Goal: Task Accomplishment & Management: Complete application form

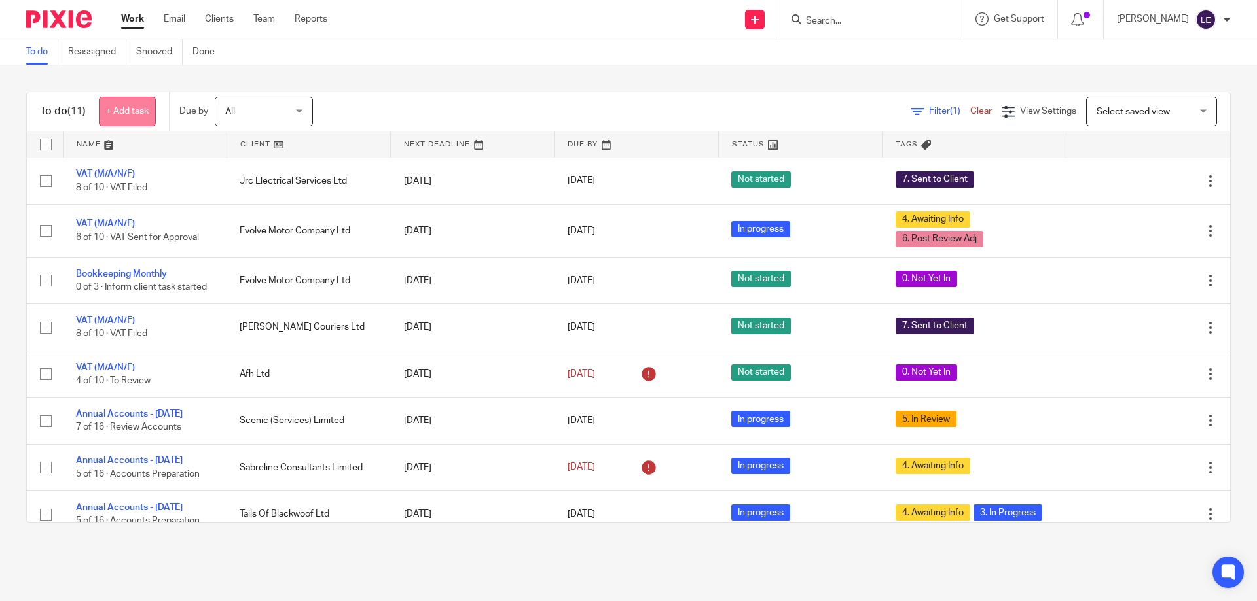
click at [119, 103] on link "+ Add task" at bounding box center [127, 111] width 57 height 29
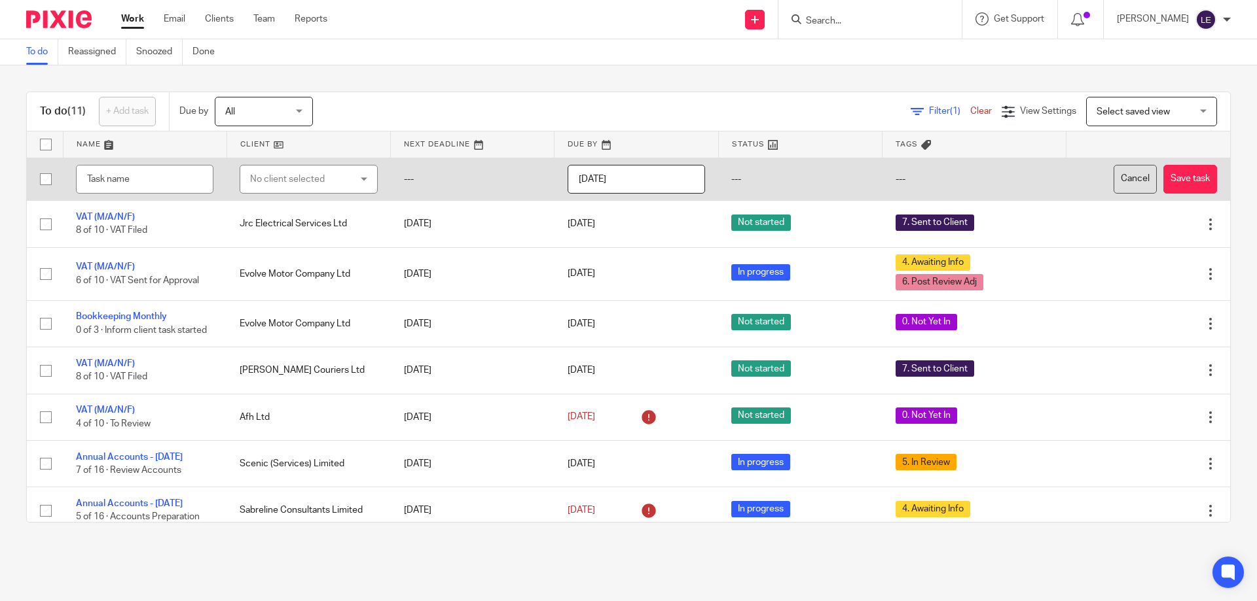
click at [1113, 172] on button "Cancel" at bounding box center [1134, 179] width 43 height 29
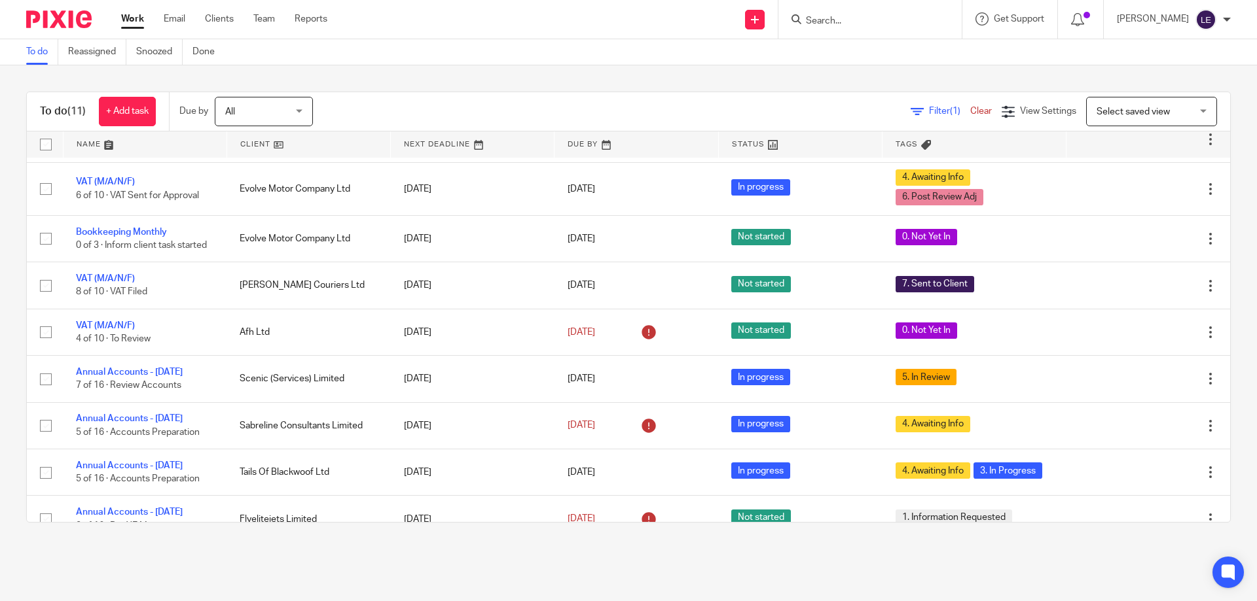
scroll to position [162, 0]
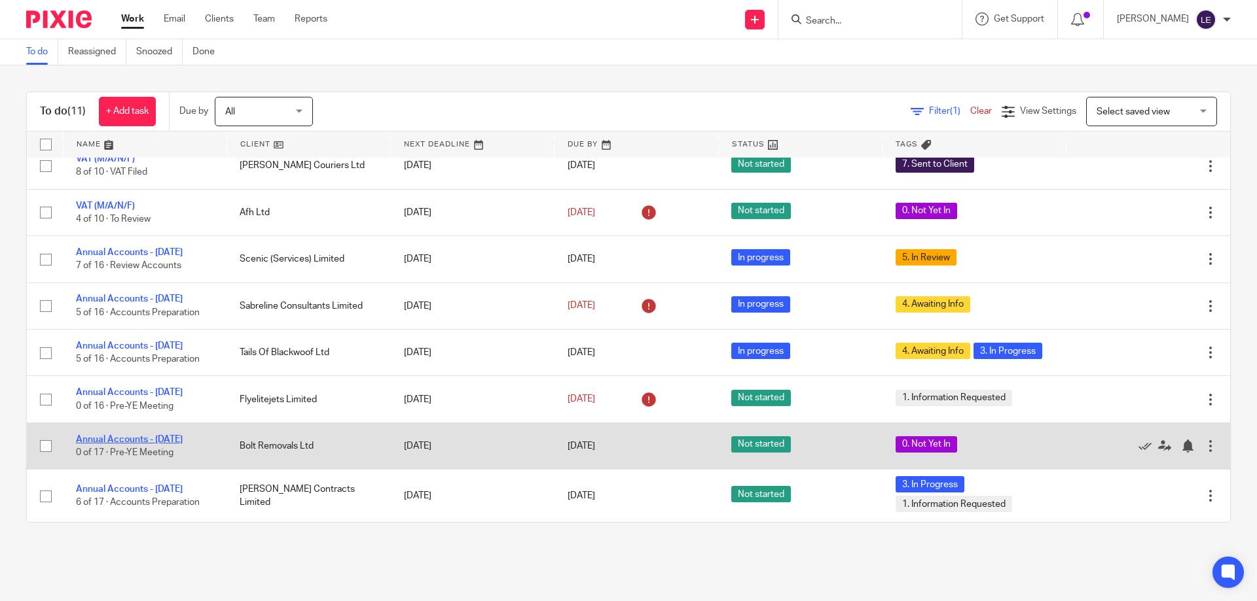
click at [172, 437] on link "Annual Accounts - [DATE]" at bounding box center [129, 439] width 107 height 9
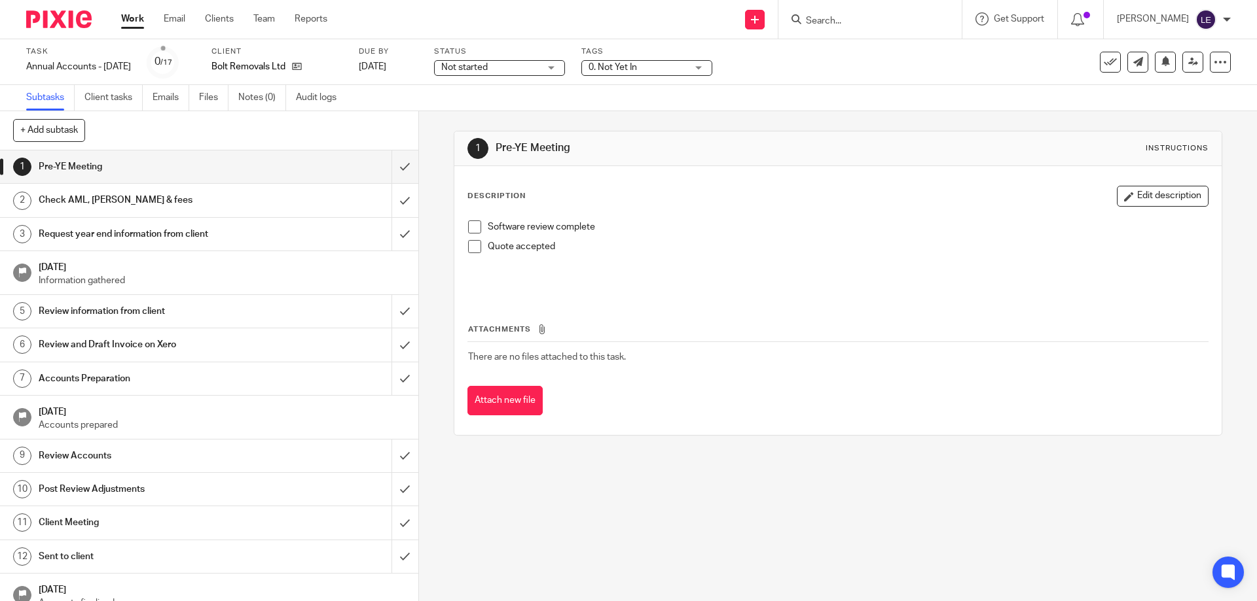
click at [316, 59] on div "Client Bolt Removals Ltd" at bounding box center [276, 61] width 131 height 31
click at [302, 62] on icon at bounding box center [297, 67] width 10 height 10
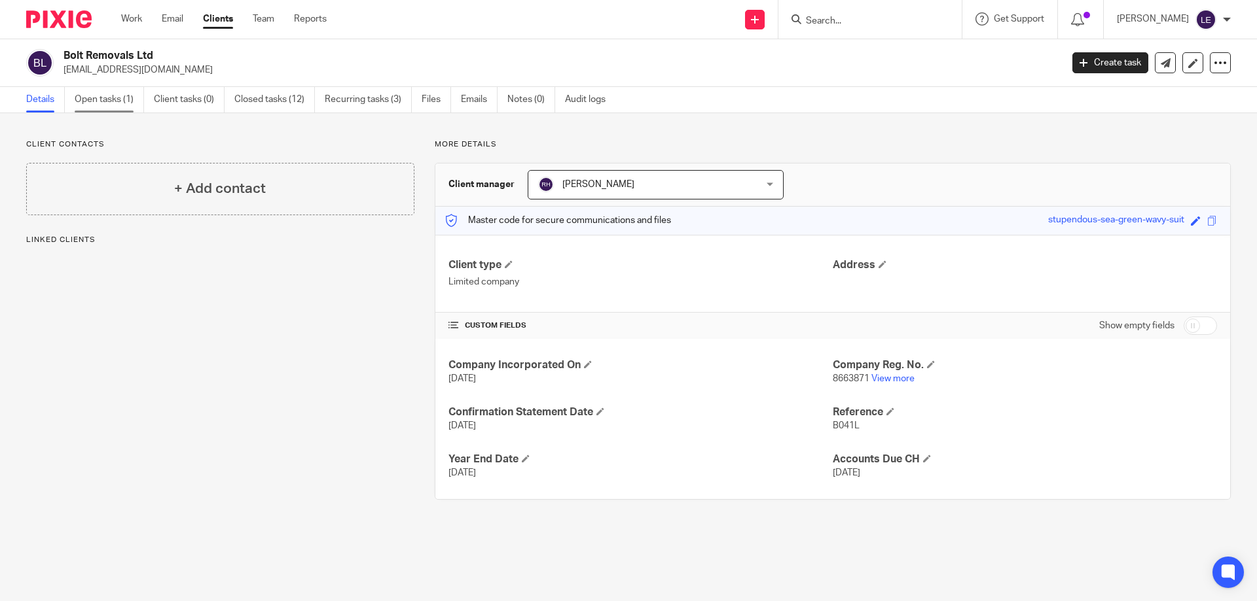
click at [110, 94] on link "Open tasks (1)" at bounding box center [109, 100] width 69 height 26
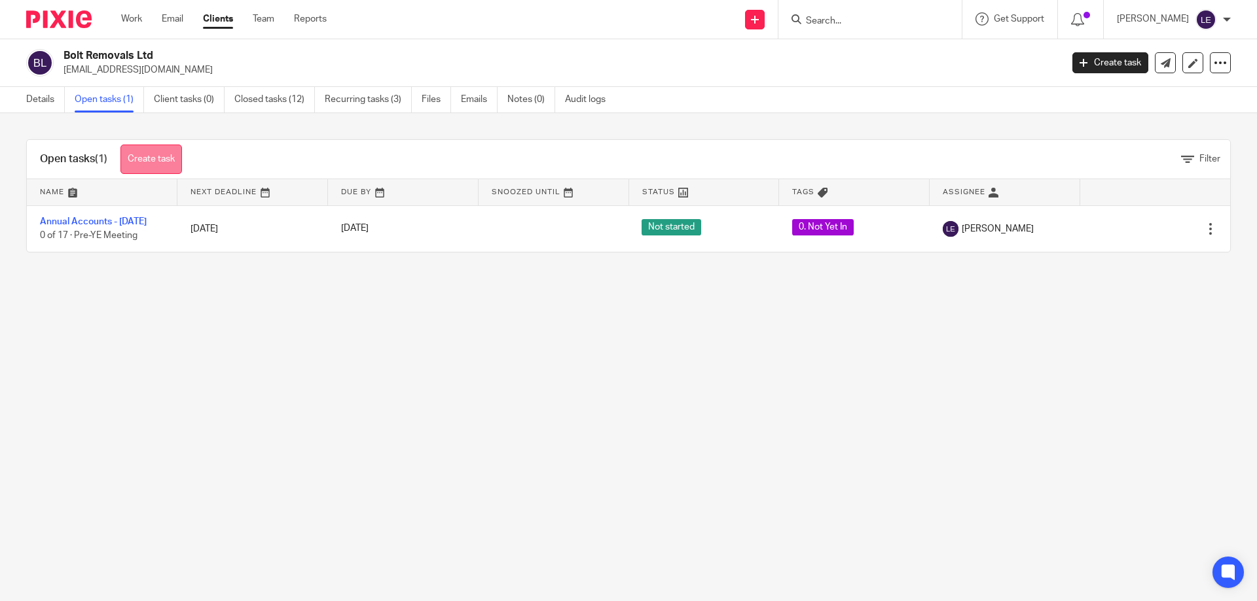
click at [164, 152] on link "Create task" at bounding box center [151, 159] width 62 height 29
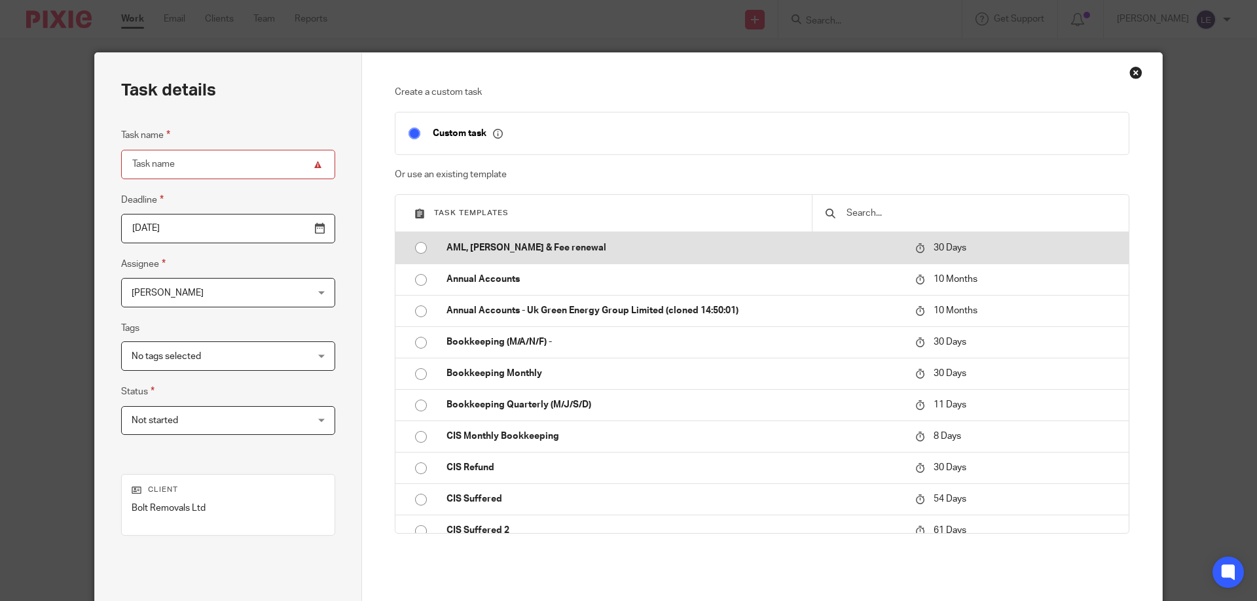
click at [420, 251] on input "radio" at bounding box center [420, 248] width 25 height 25
type input "2025-10-24"
type input "AML, [PERSON_NAME] & Fee renewal"
checkbox input "false"
radio input "false"
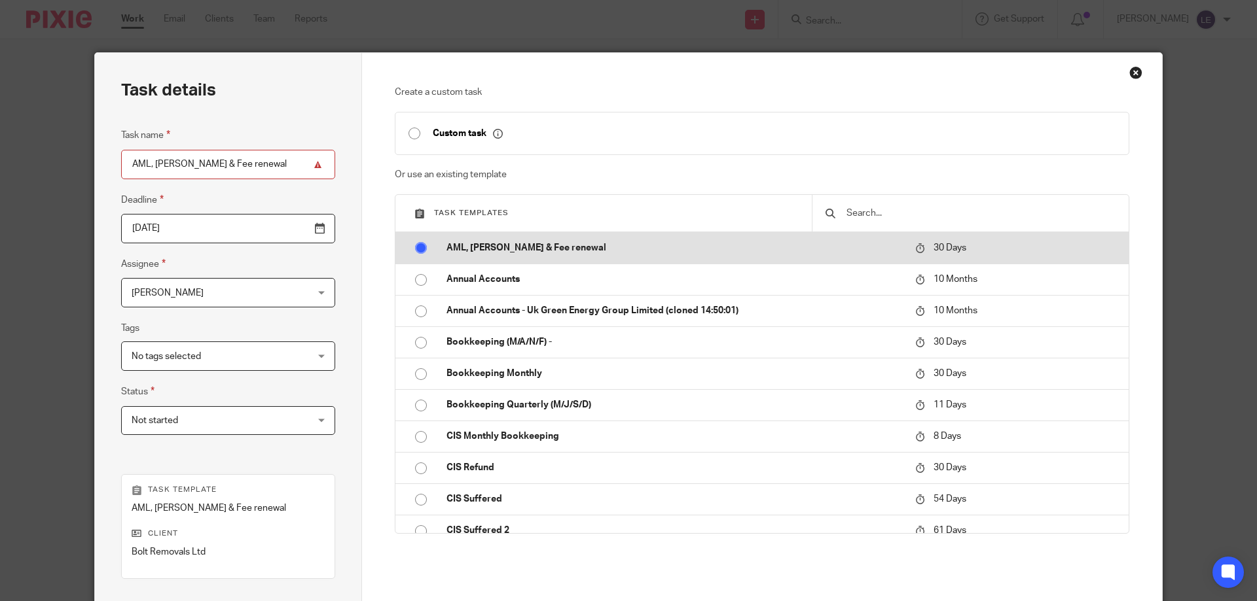
click at [425, 247] on input "radio" at bounding box center [420, 248] width 25 height 25
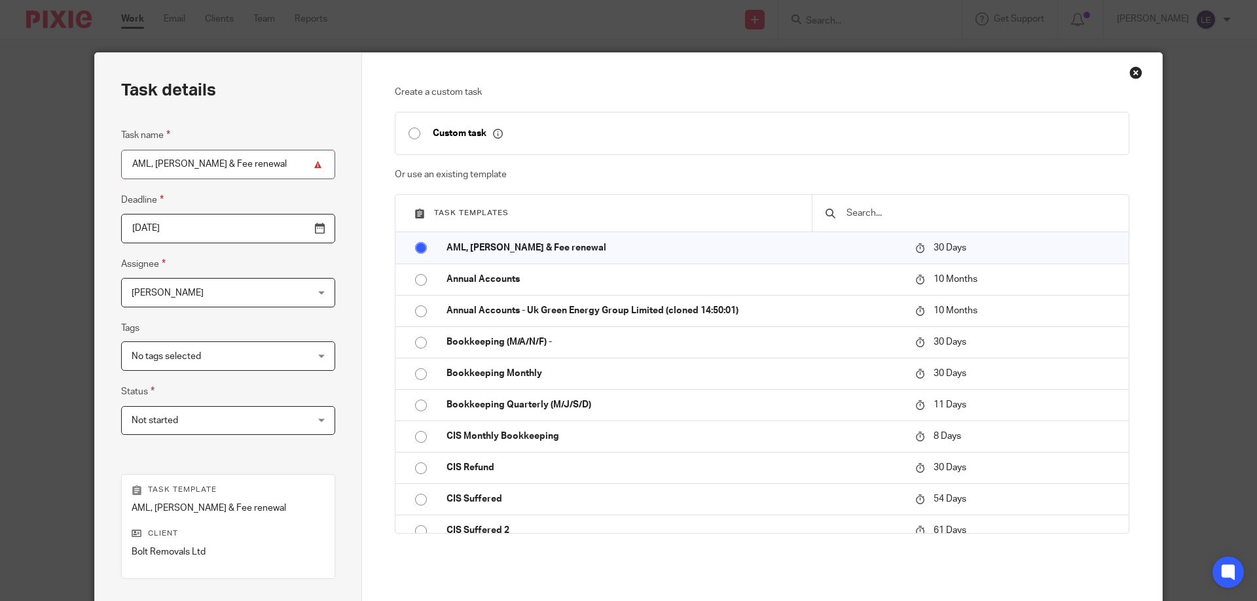
click at [209, 359] on span "No tags selected" at bounding box center [213, 355] width 162 height 27
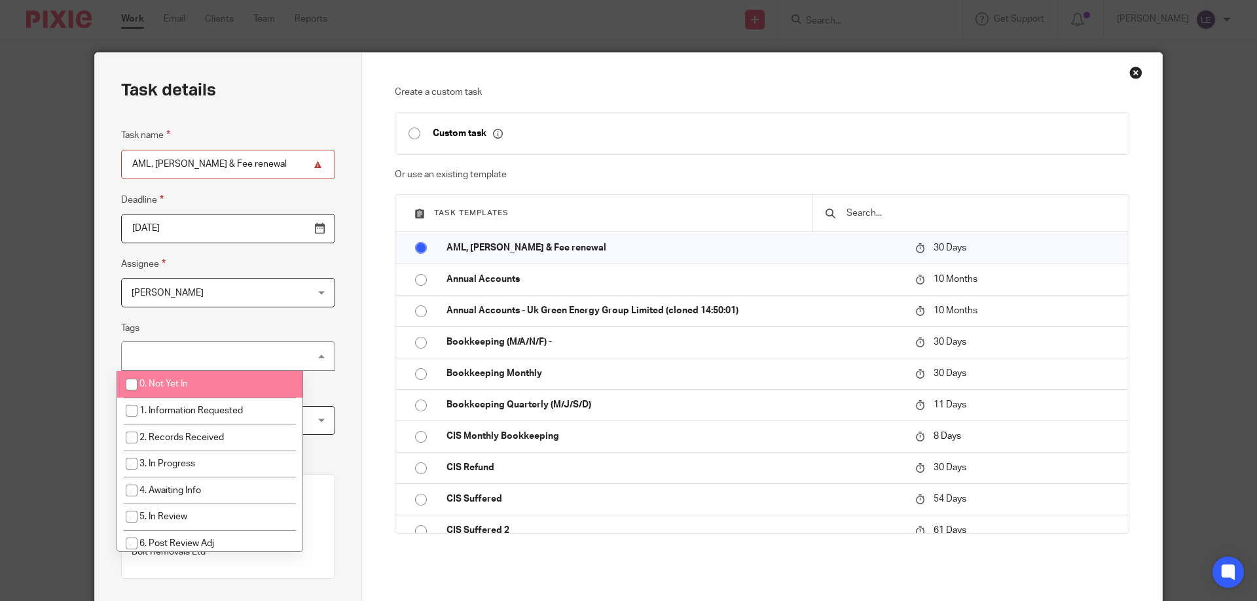
click at [478, 2] on div "Task details Task name AML, LoE & Fee renewal Deadline 2025-10-24 Assignee Lewi…" at bounding box center [628, 300] width 1257 height 601
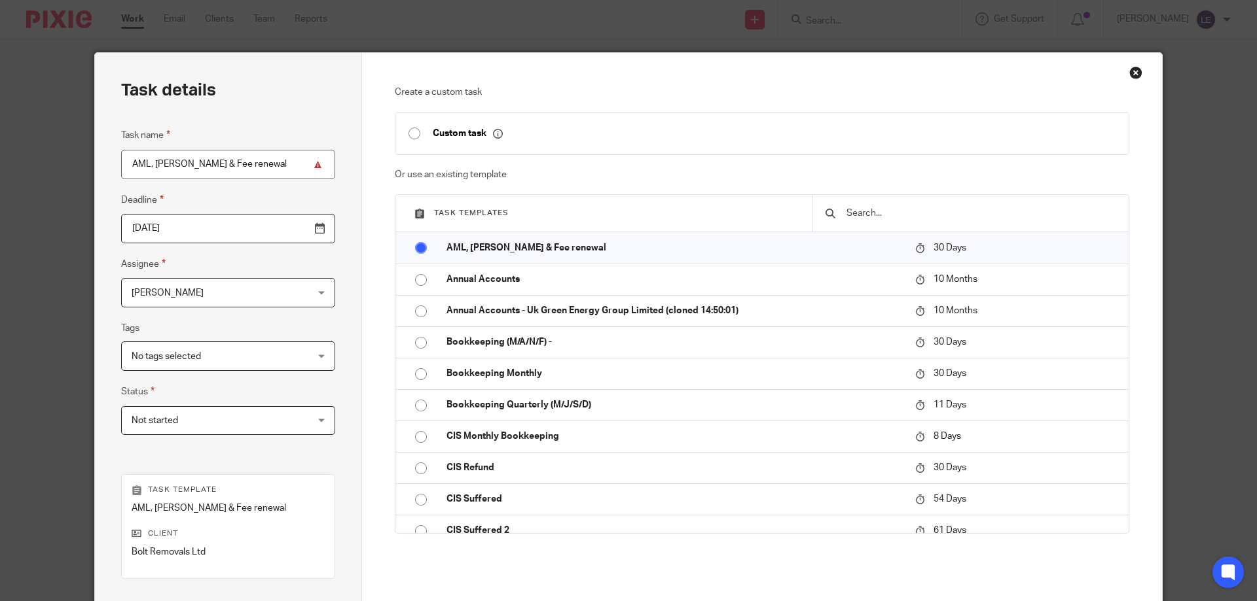
click at [258, 162] on input "AML, [PERSON_NAME] & Fee renewal" at bounding box center [228, 164] width 214 height 29
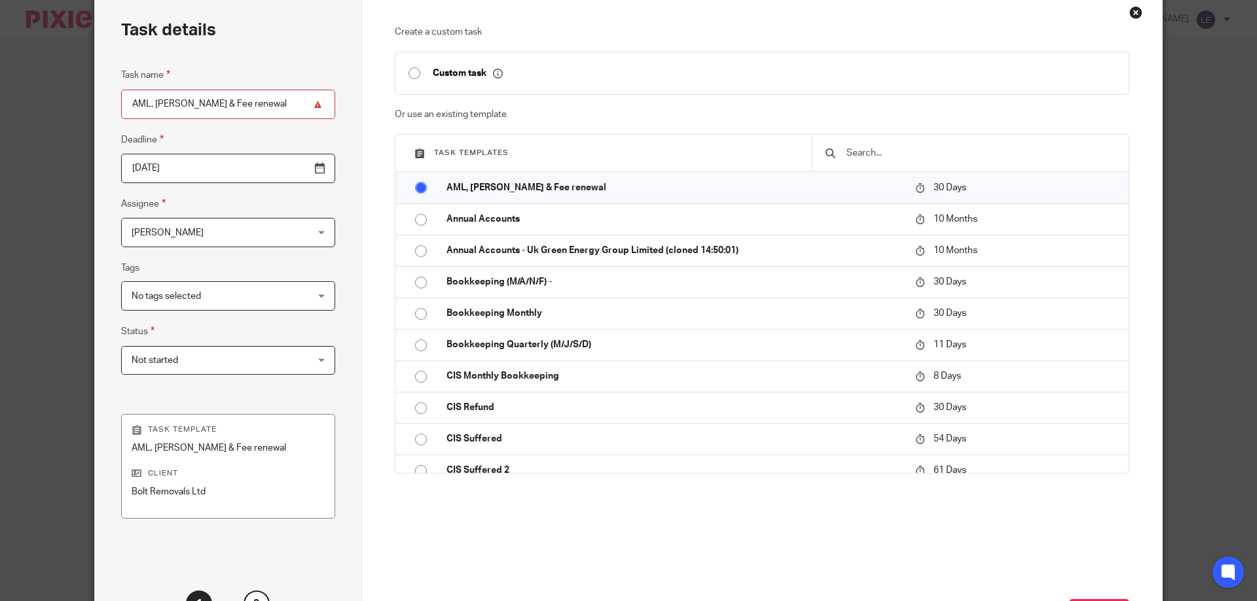
scroll to position [131, 0]
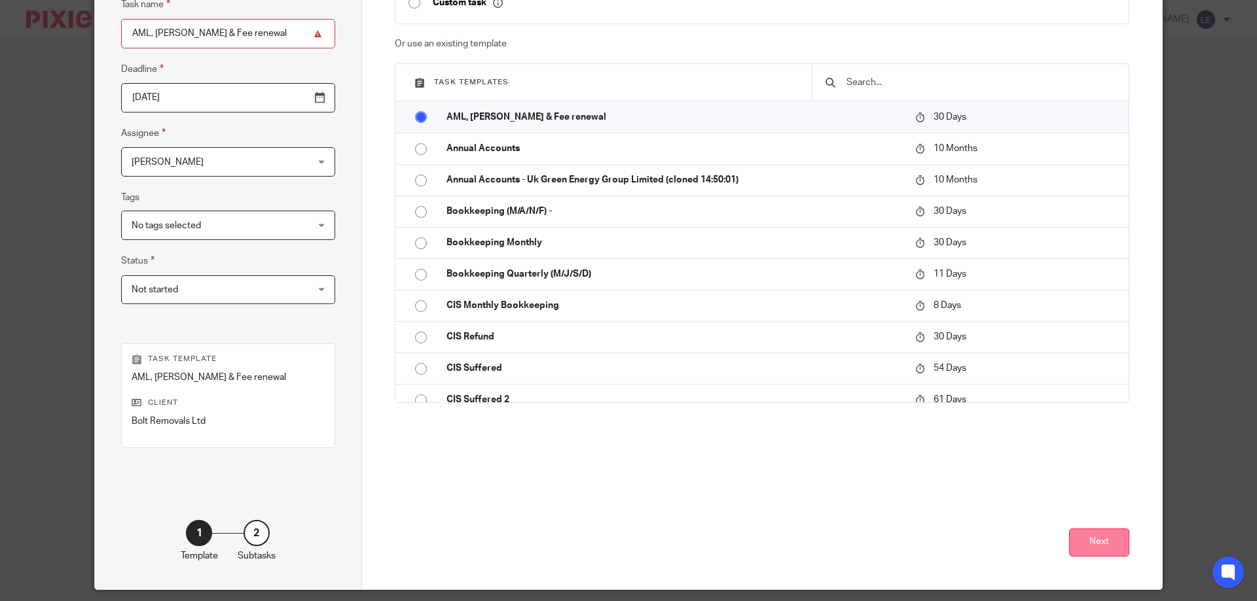
click at [1086, 534] on button "Next" at bounding box center [1099, 543] width 60 height 28
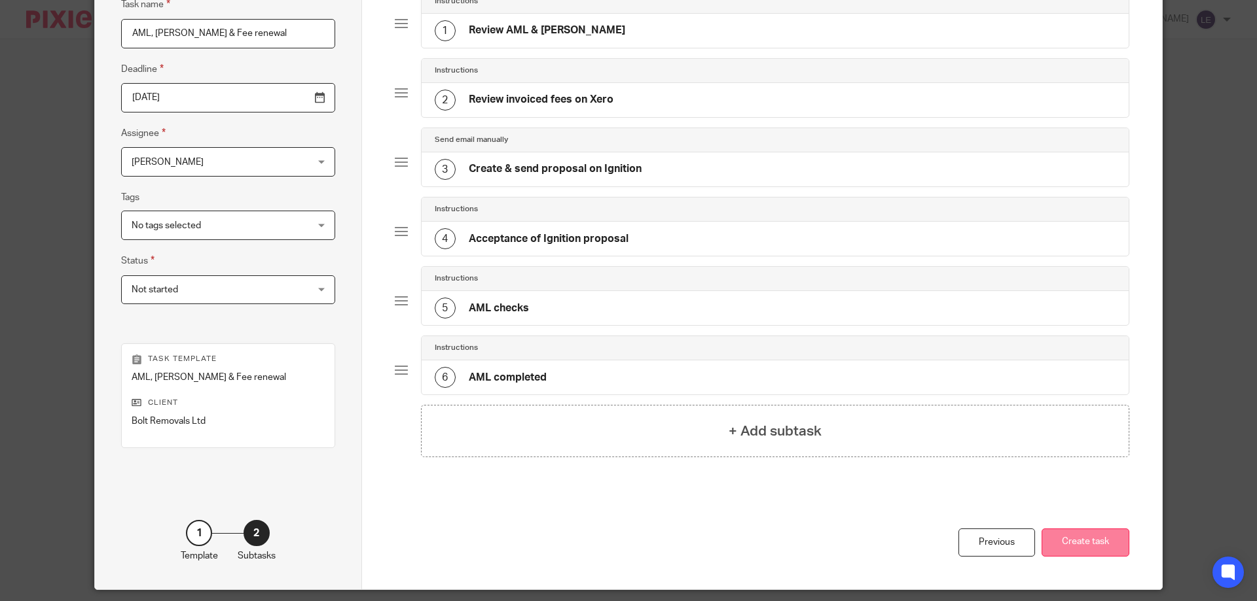
click at [1080, 546] on button "Create task" at bounding box center [1085, 543] width 88 height 28
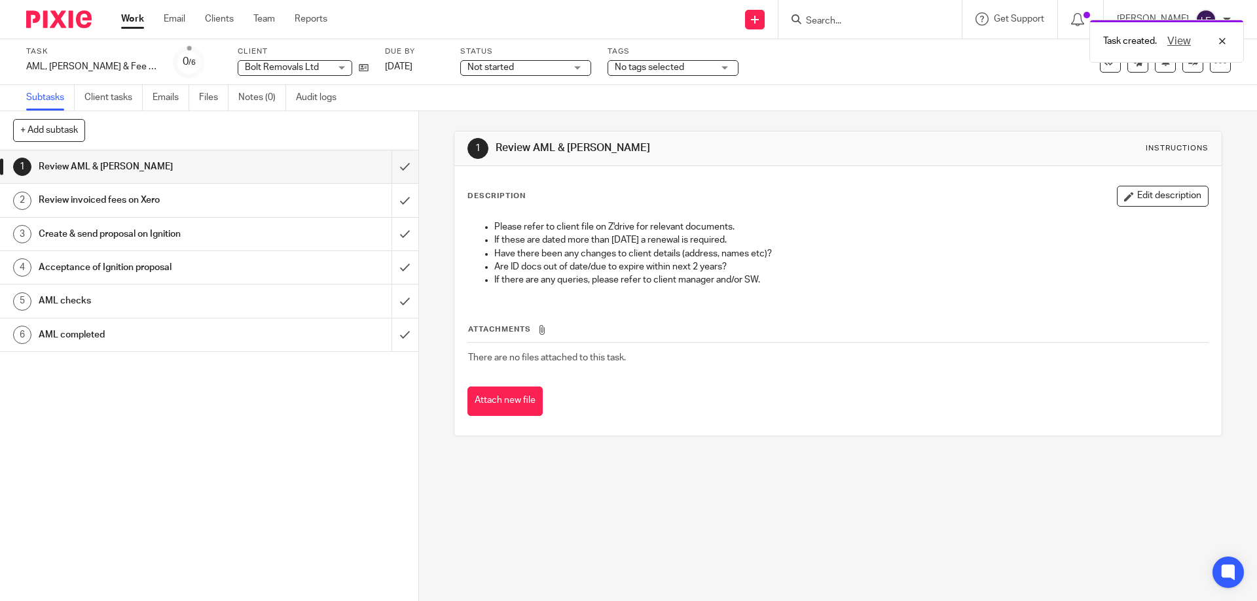
click at [131, 24] on link "Work" at bounding box center [132, 18] width 23 height 13
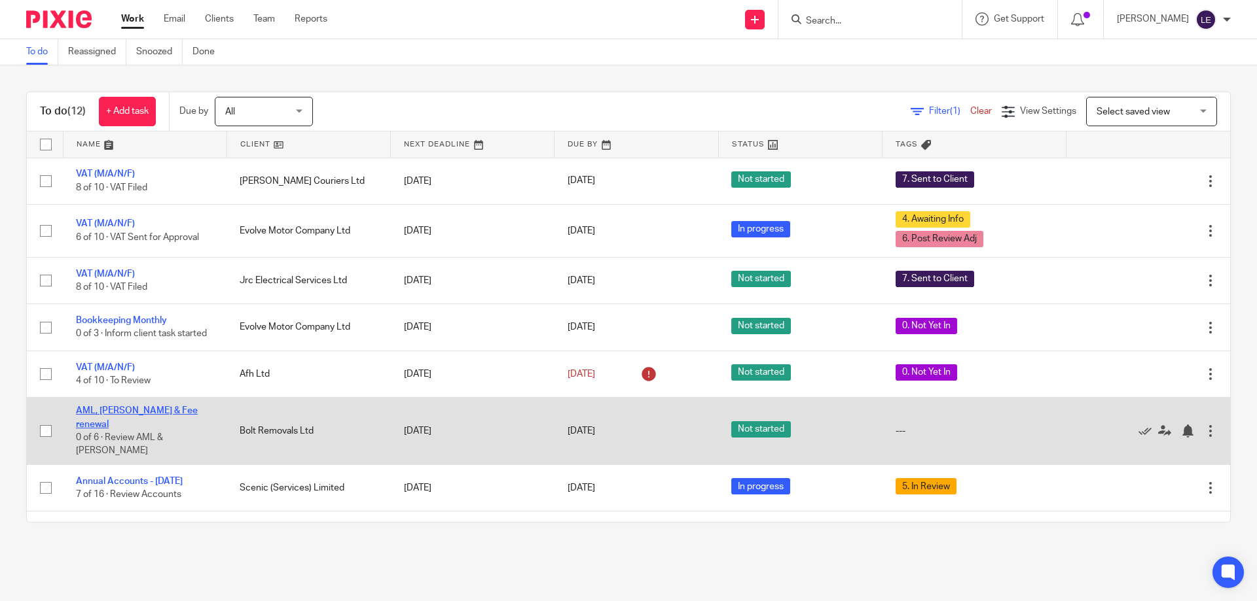
click at [143, 414] on link "AML, [PERSON_NAME] & Fee renewal" at bounding box center [137, 417] width 122 height 22
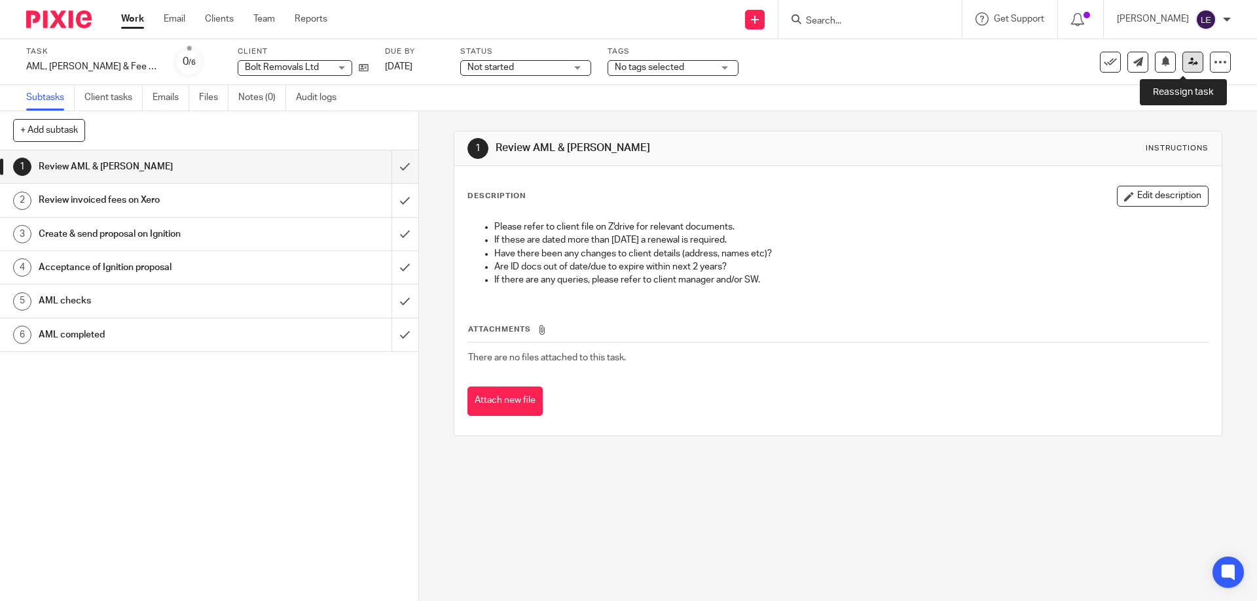
click at [1182, 69] on link at bounding box center [1192, 62] width 21 height 21
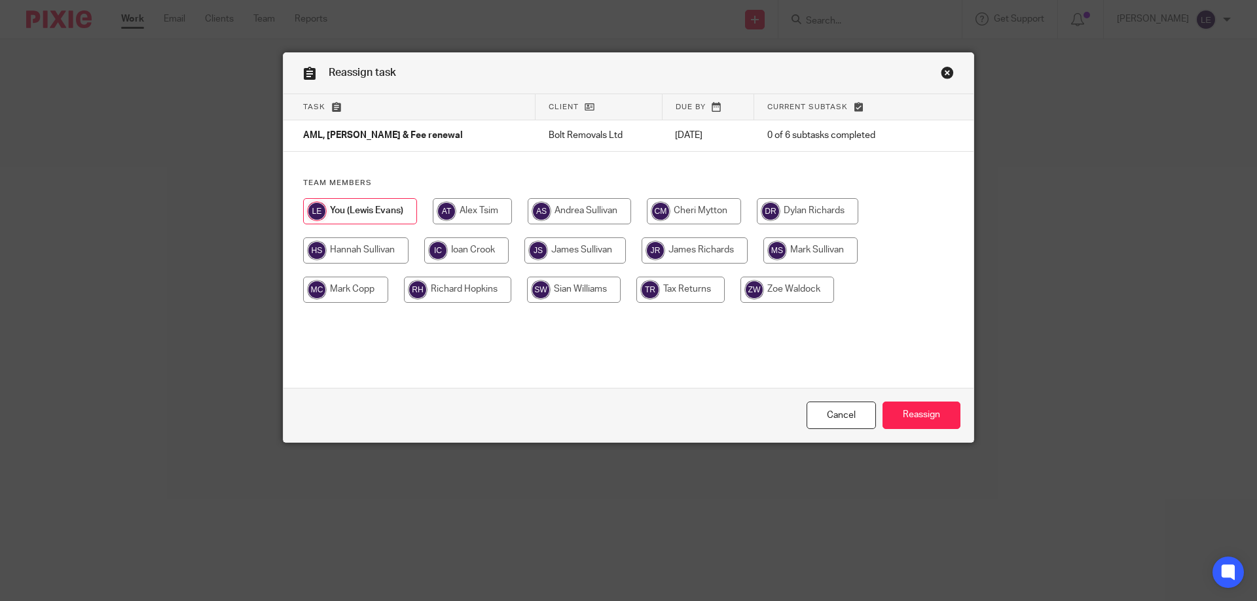
click at [941, 69] on link "Close this dialog window" at bounding box center [946, 75] width 13 height 18
click at [940, 74] on link "Close this dialog window" at bounding box center [946, 75] width 13 height 18
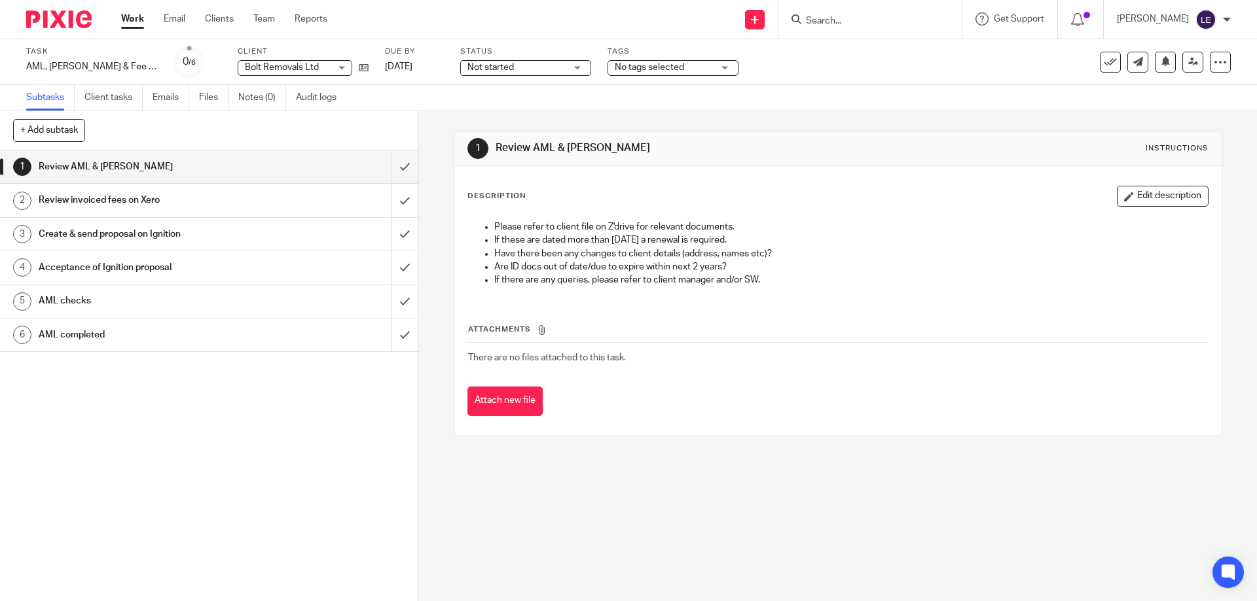
click at [133, 26] on link "Work" at bounding box center [132, 18] width 23 height 13
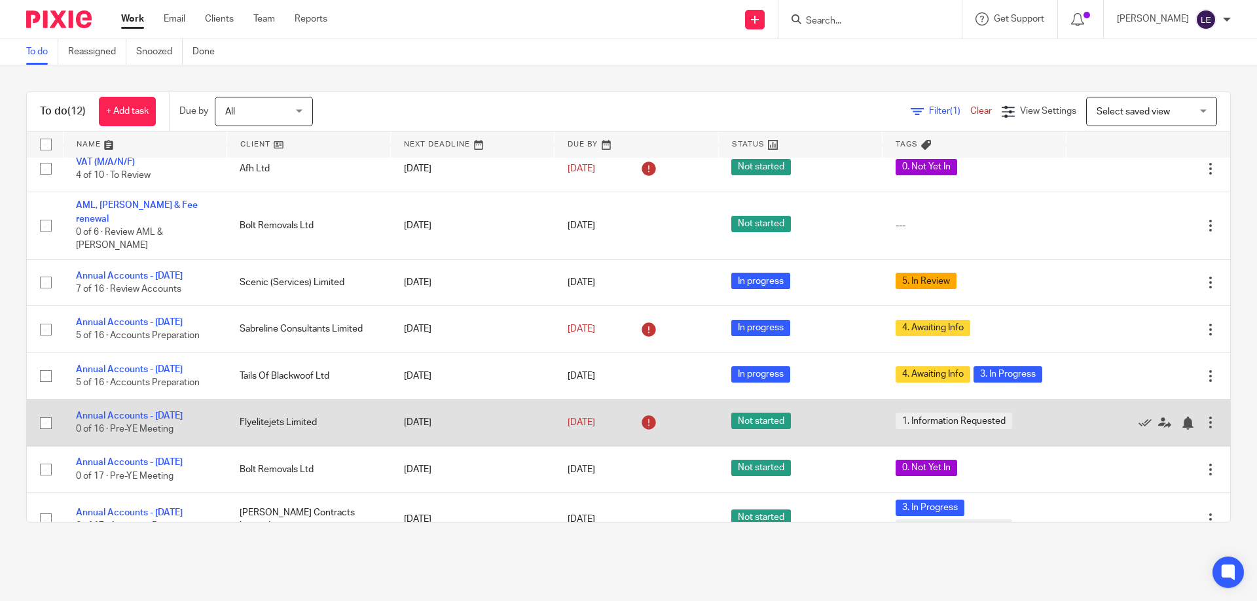
scroll to position [209, 0]
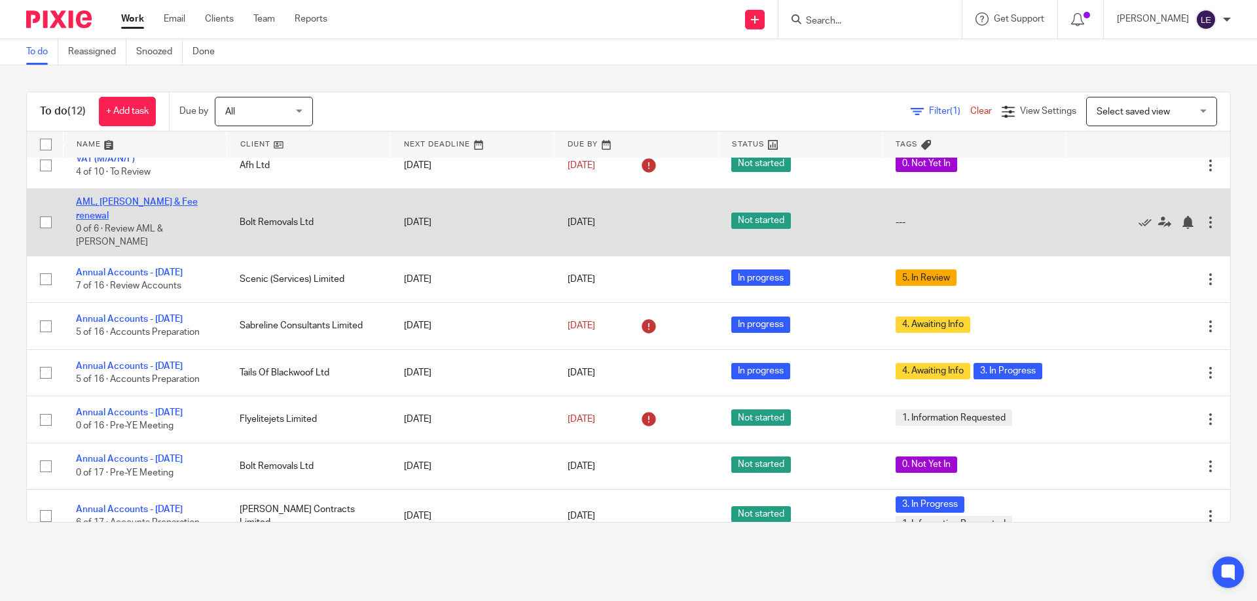
click at [130, 207] on link "AML, [PERSON_NAME] & Fee renewal" at bounding box center [137, 209] width 122 height 22
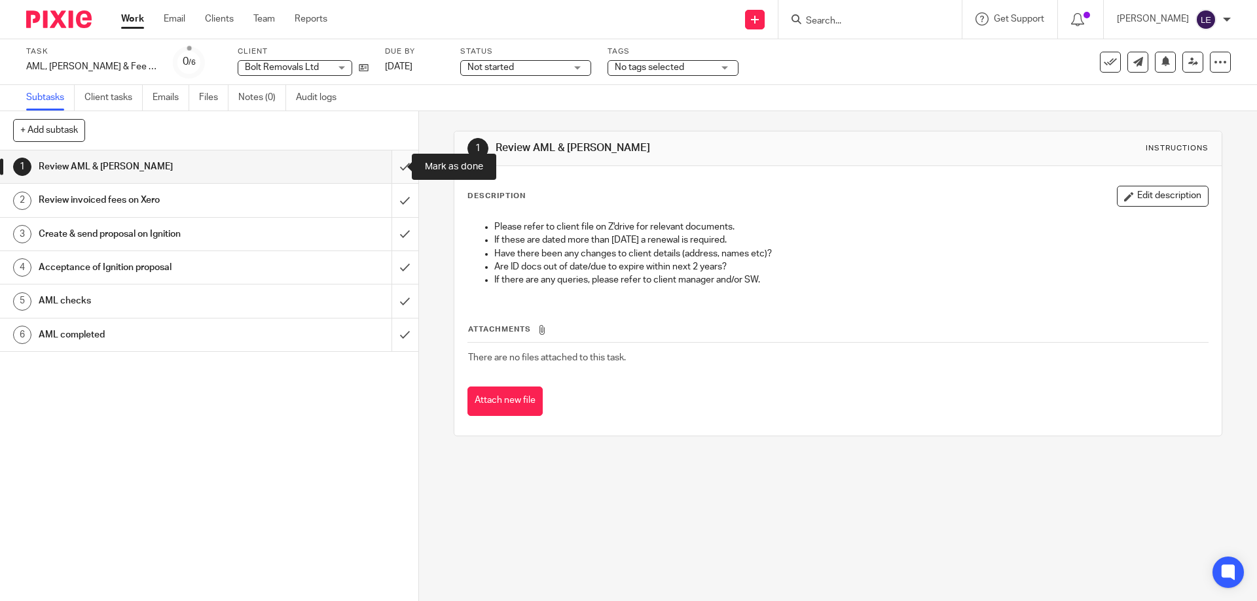
click at [384, 165] on input "submit" at bounding box center [209, 167] width 418 height 33
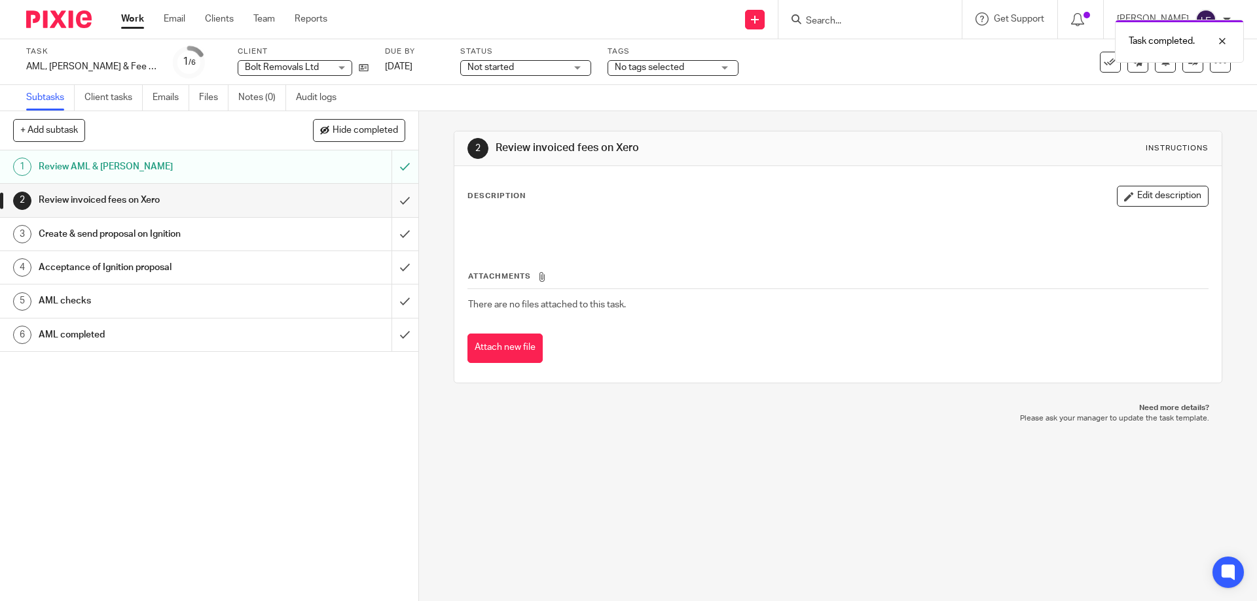
click at [389, 198] on input "submit" at bounding box center [209, 200] width 418 height 33
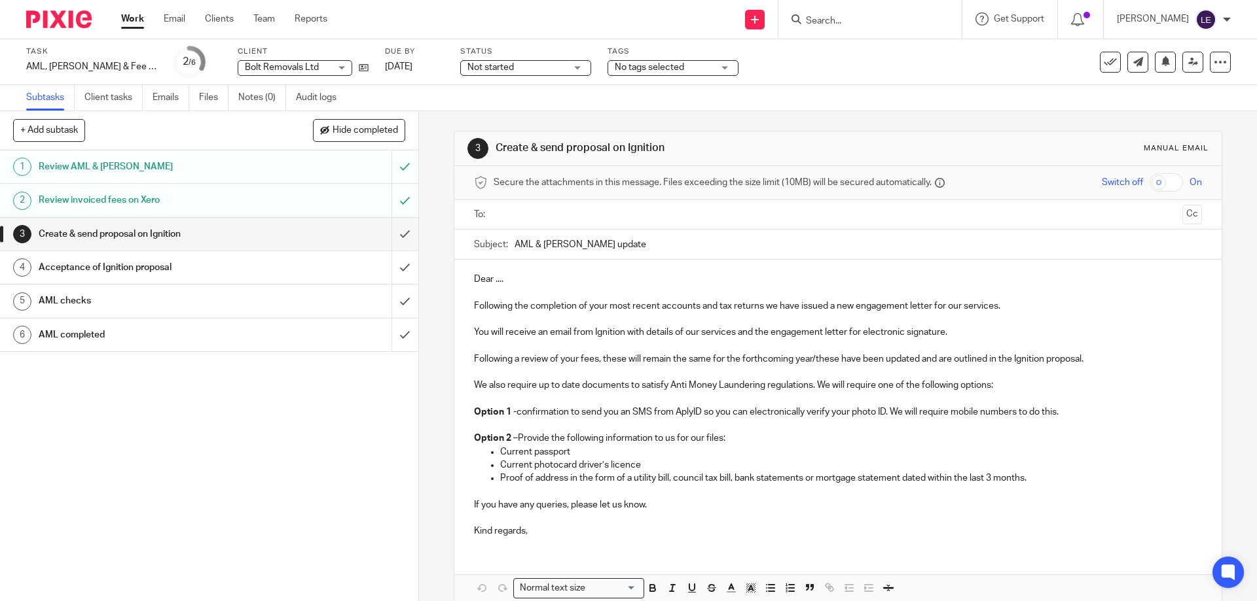
click at [480, 73] on span "Not started" at bounding box center [516, 68] width 98 height 14
click at [480, 120] on li "In progress" at bounding box center [493, 115] width 130 height 27
click at [633, 65] on span "No tags selected" at bounding box center [649, 67] width 69 height 9
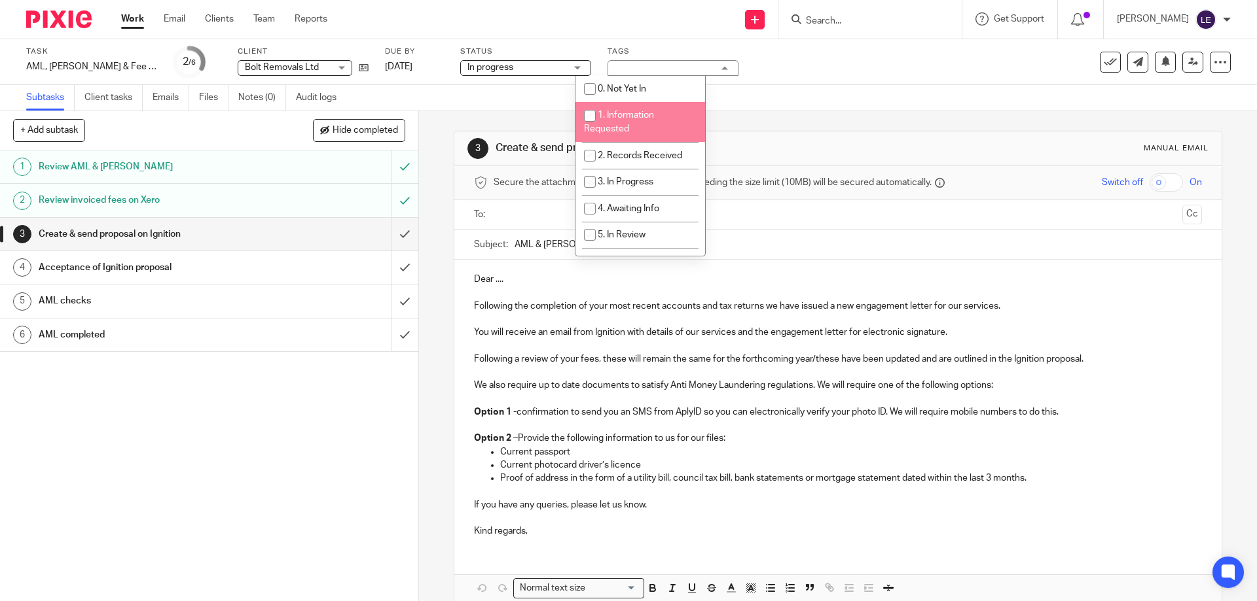
click at [912, 86] on div "Subtasks Client tasks Emails Files Notes (0) Audit logs" at bounding box center [628, 98] width 1257 height 26
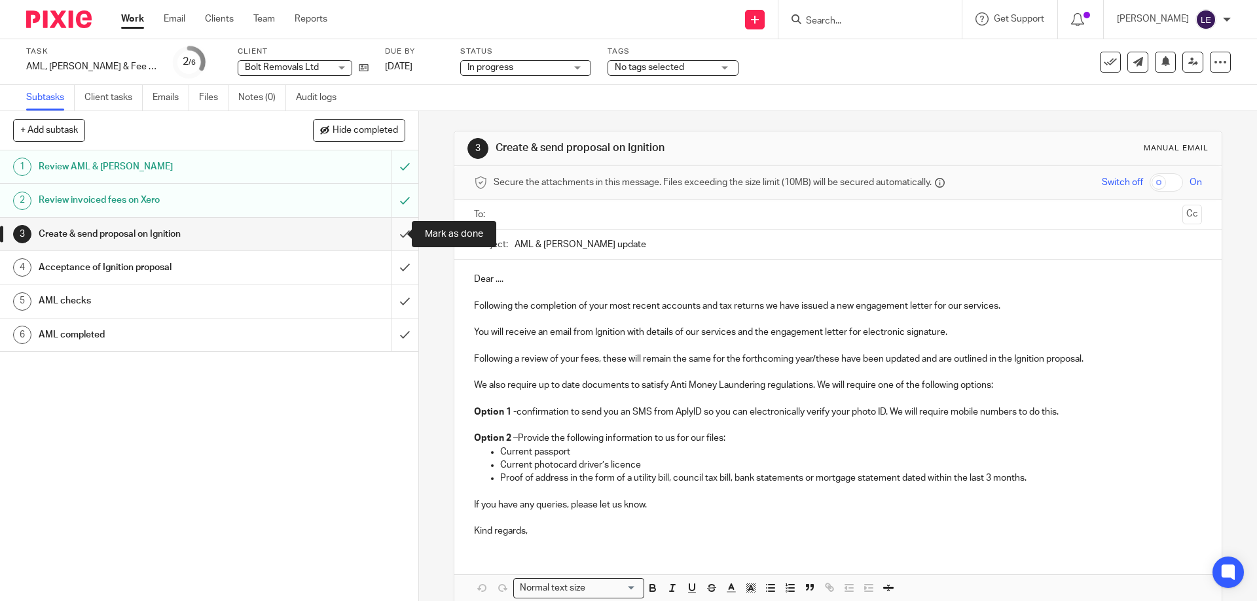
click at [396, 235] on input "submit" at bounding box center [209, 234] width 418 height 33
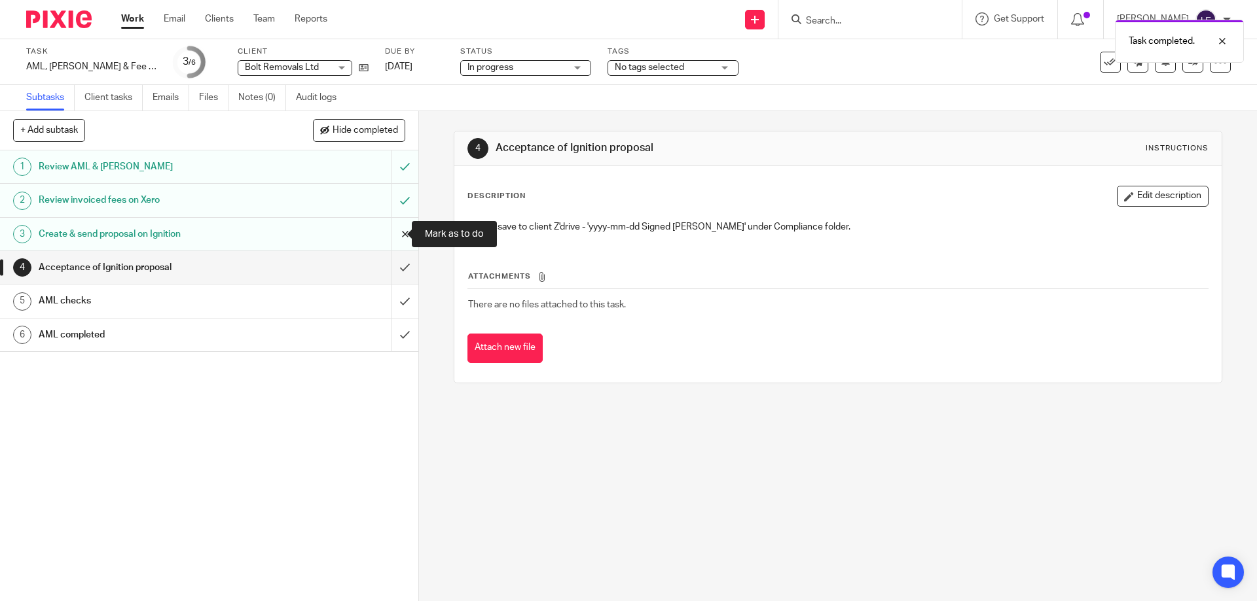
click at [402, 240] on input "submit" at bounding box center [209, 234] width 418 height 33
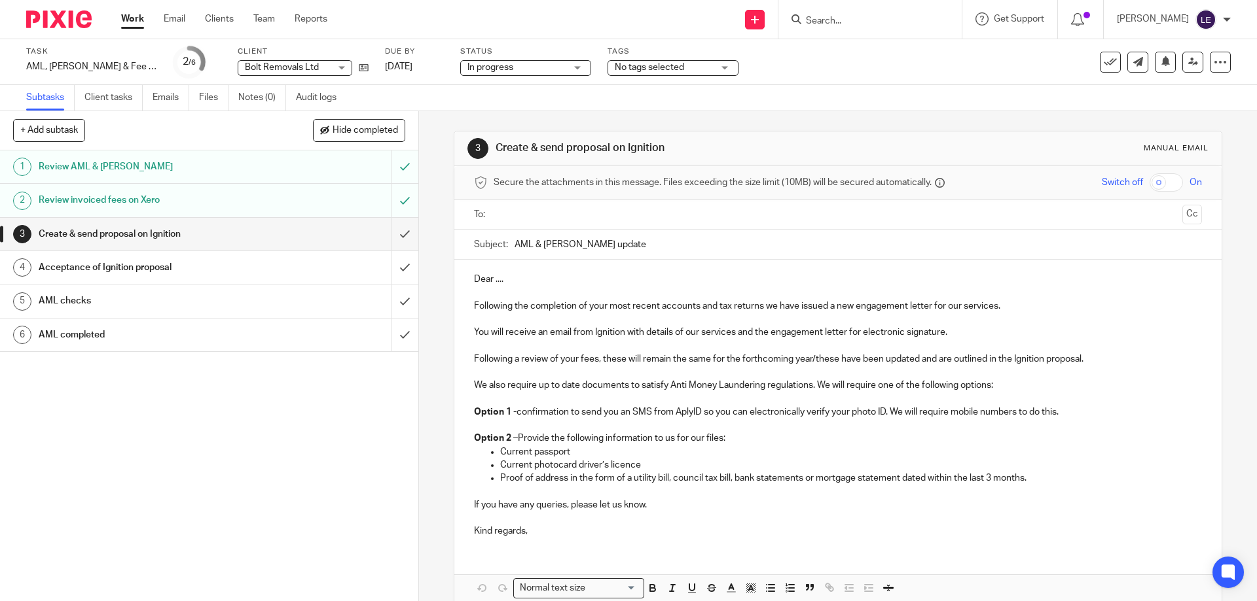
click at [491, 315] on p at bounding box center [837, 319] width 727 height 13
click at [474, 276] on p "Dear ...." at bounding box center [837, 279] width 727 height 13
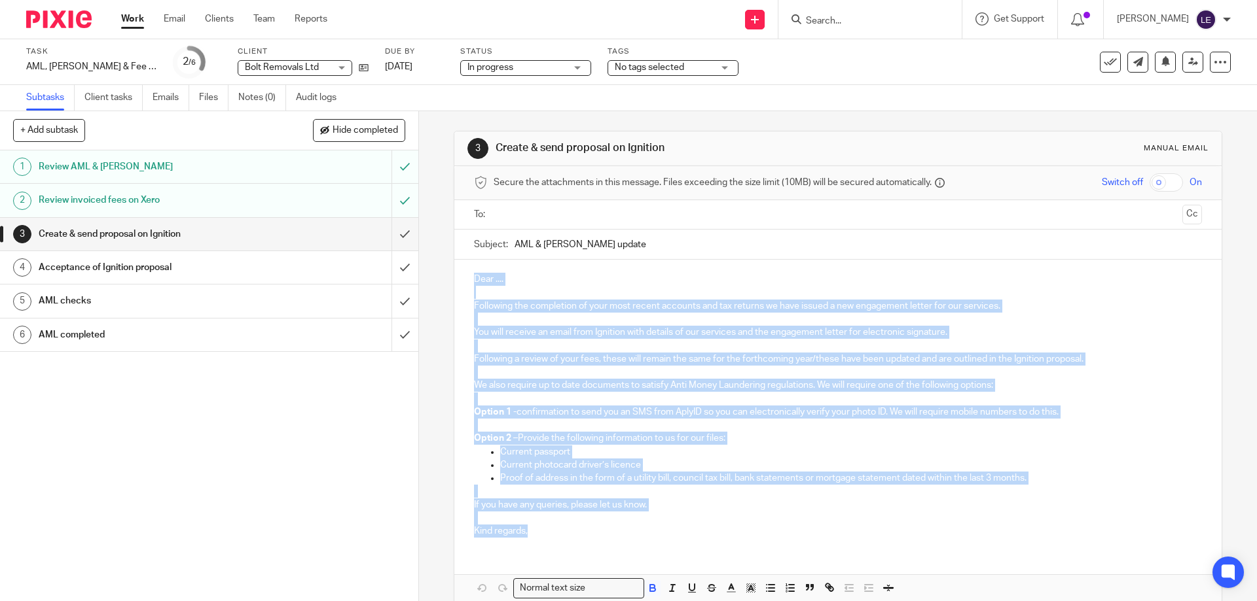
drag, startPoint x: 471, startPoint y: 277, endPoint x: 644, endPoint y: 555, distance: 327.4
click at [645, 559] on div "Dear .... Following the completion of your most recent accounts and tax returns…" at bounding box center [837, 431] width 766 height 342
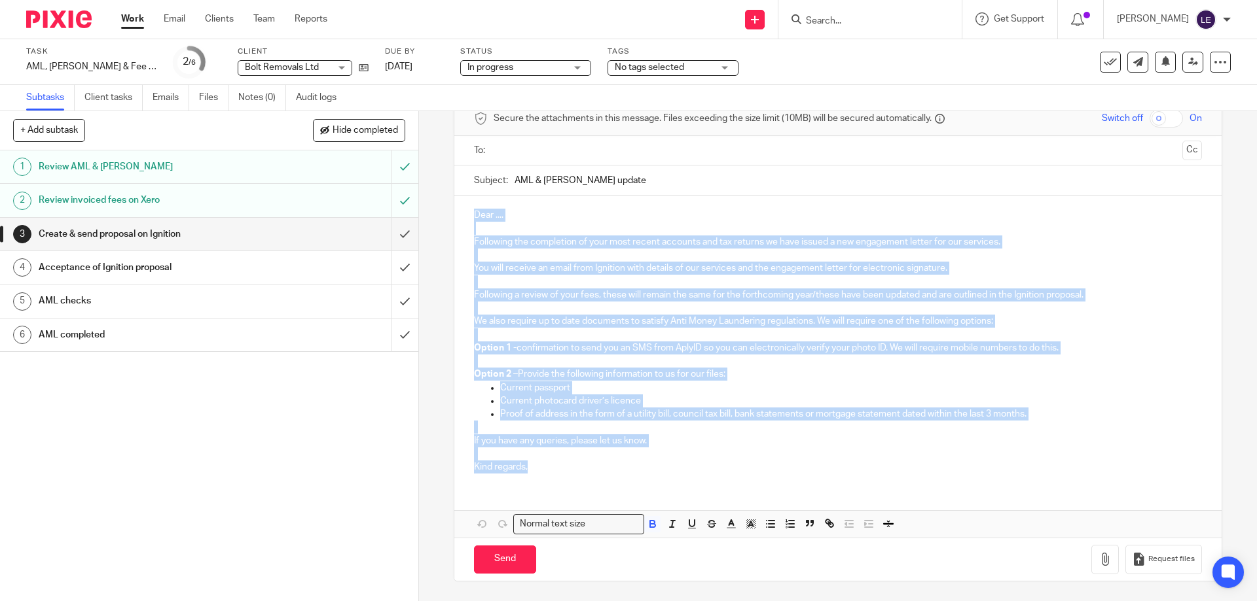
copy div "Dear .... Following the completion of your most recent accounts and tax returns…"
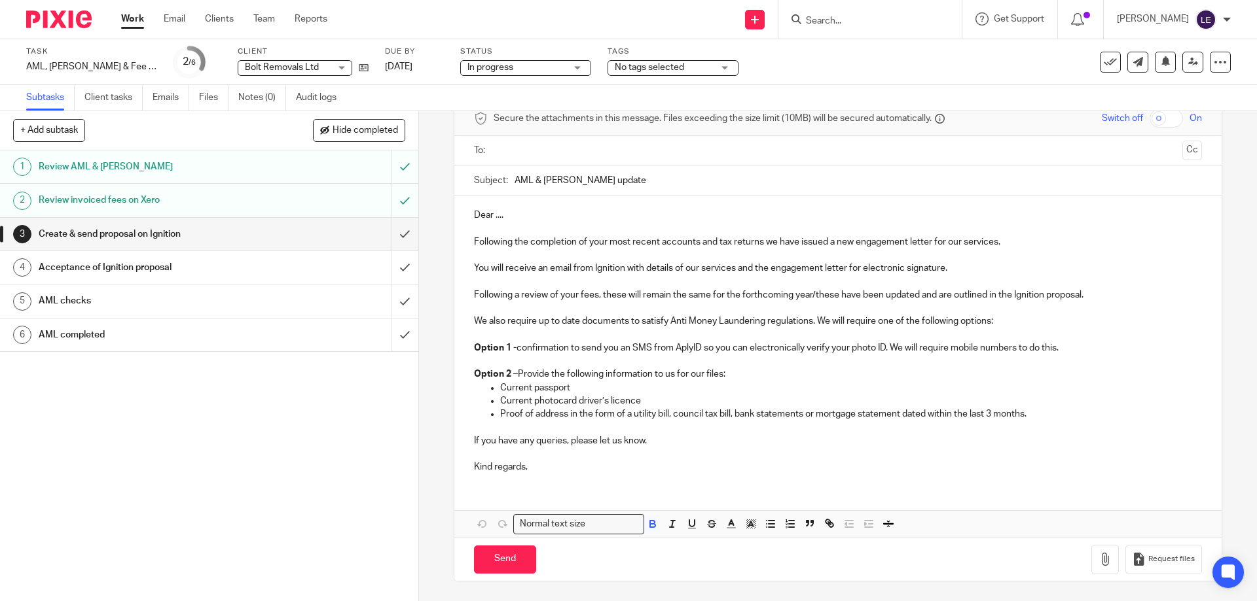
click at [211, 471] on div "1 Review AML & LoE 2 Review invoiced fees on Xero 3 Create & send proposal on I…" at bounding box center [209, 376] width 418 height 451
click at [1188, 65] on icon at bounding box center [1193, 62] width 10 height 10
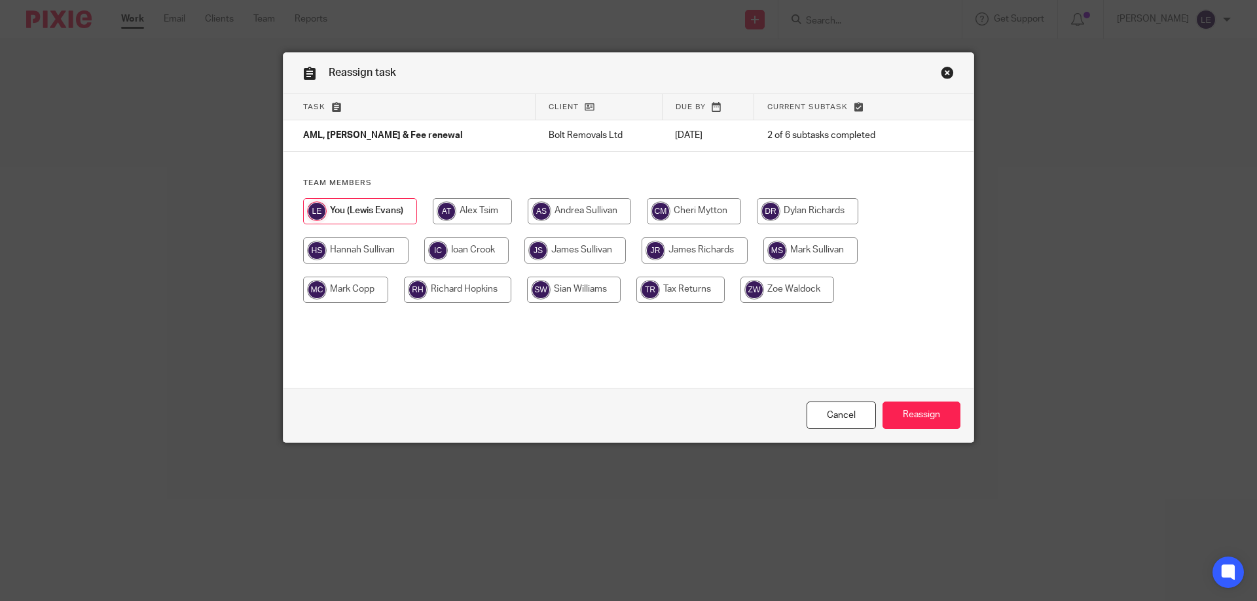
click at [572, 292] on input "radio" at bounding box center [574, 290] width 94 height 26
radio input "true"
click at [919, 416] on input "Reassign" at bounding box center [921, 416] width 78 height 28
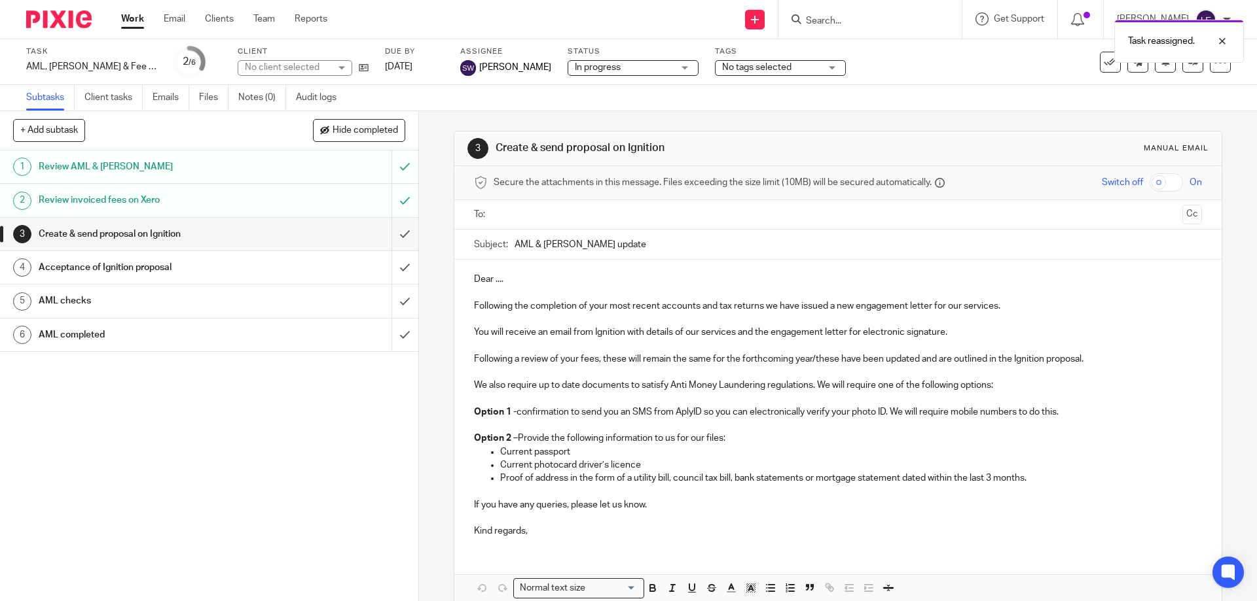
click at [132, 24] on link "Work" at bounding box center [132, 18] width 23 height 13
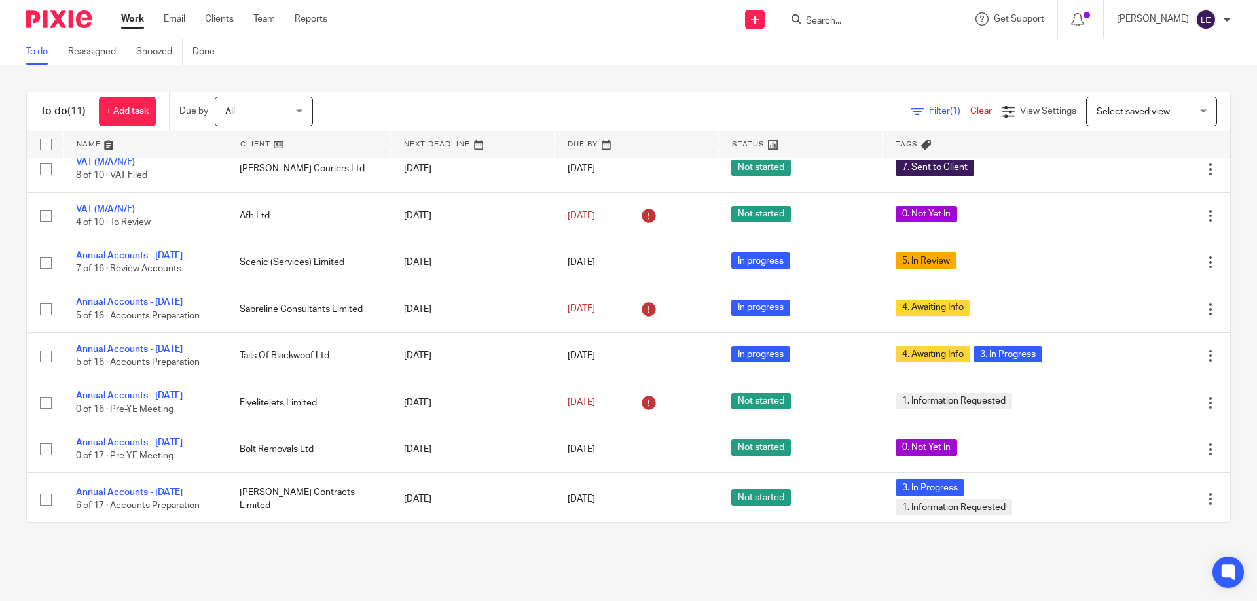
scroll to position [162, 0]
